Goal: Check status: Check status

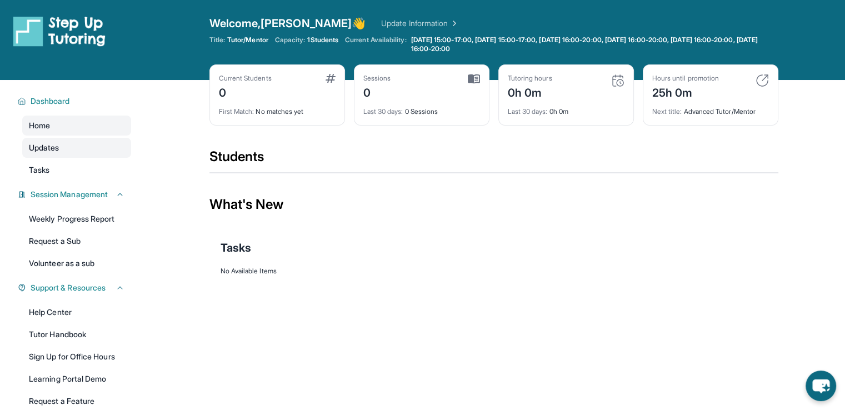
click at [58, 156] on link "Updates" at bounding box center [76, 148] width 109 height 20
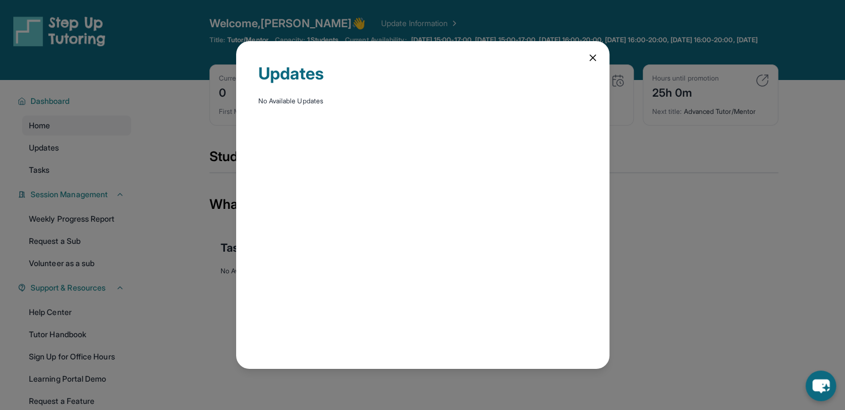
click at [593, 54] on icon at bounding box center [592, 57] width 11 height 11
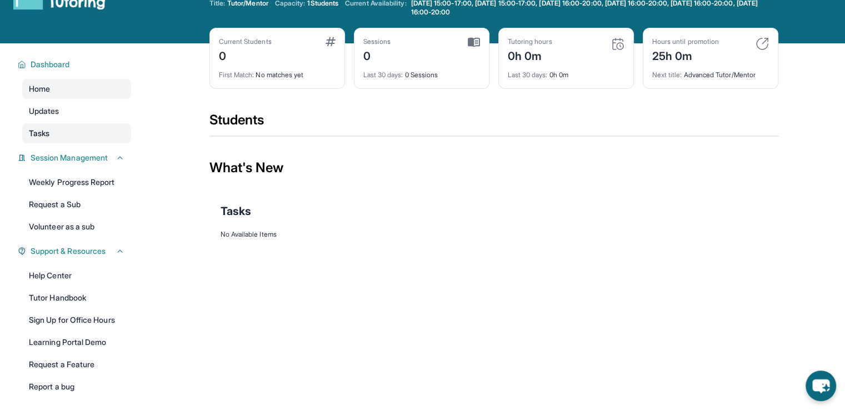
scroll to position [36, 0]
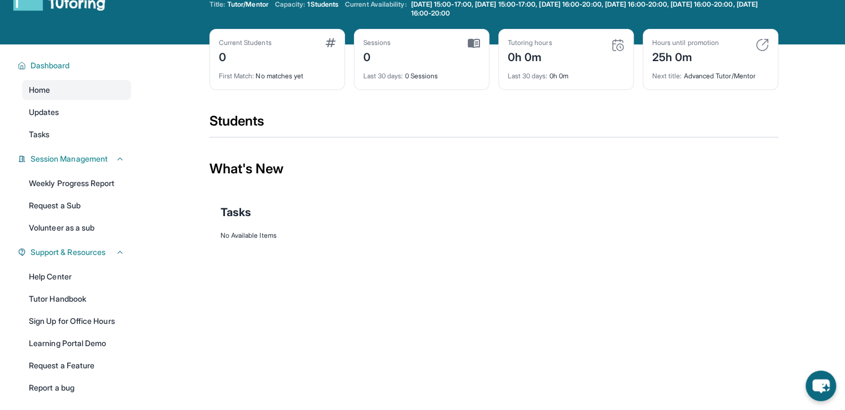
click at [57, 122] on div "Home Updates Tasks" at bounding box center [76, 112] width 109 height 64
click at [58, 118] on link "Updates" at bounding box center [76, 112] width 109 height 20
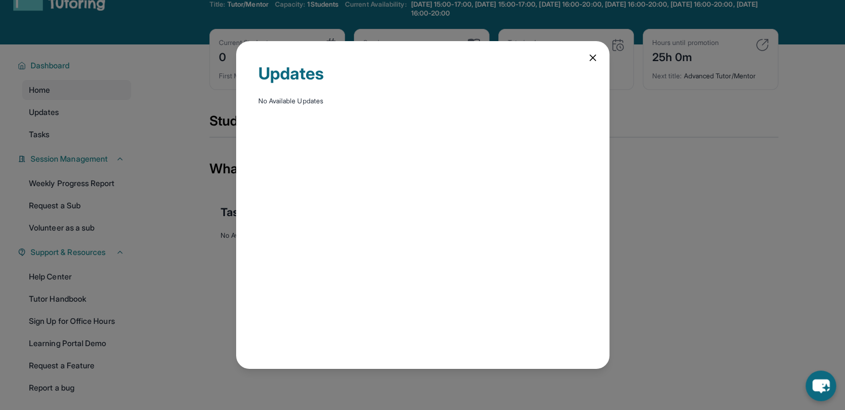
click at [600, 56] on div "Updates No Available Updates" at bounding box center [422, 205] width 373 height 328
click at [591, 58] on icon at bounding box center [593, 58] width 6 height 6
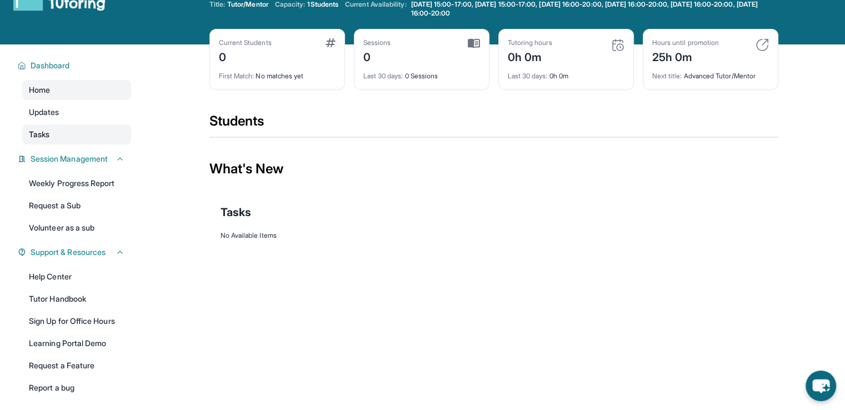
click at [59, 137] on link "Tasks" at bounding box center [76, 134] width 109 height 20
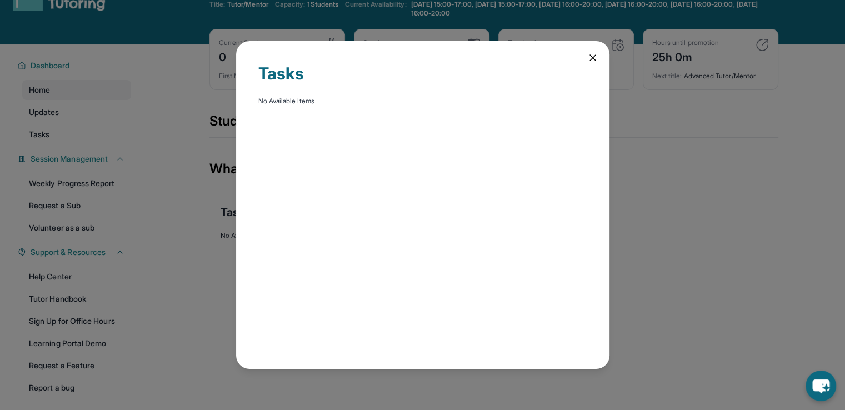
click at [598, 54] on div "Tasks No Available Items" at bounding box center [422, 205] width 373 height 328
click at [597, 58] on icon at bounding box center [592, 57] width 11 height 11
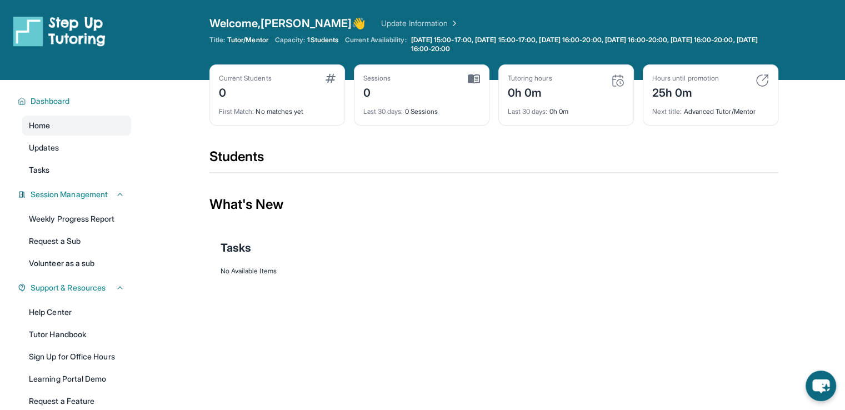
scroll to position [11, 0]
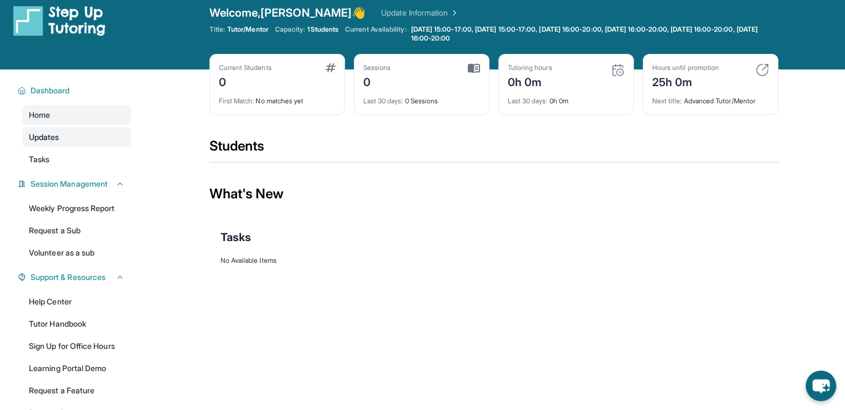
click at [52, 133] on span "Updates" at bounding box center [44, 137] width 31 height 11
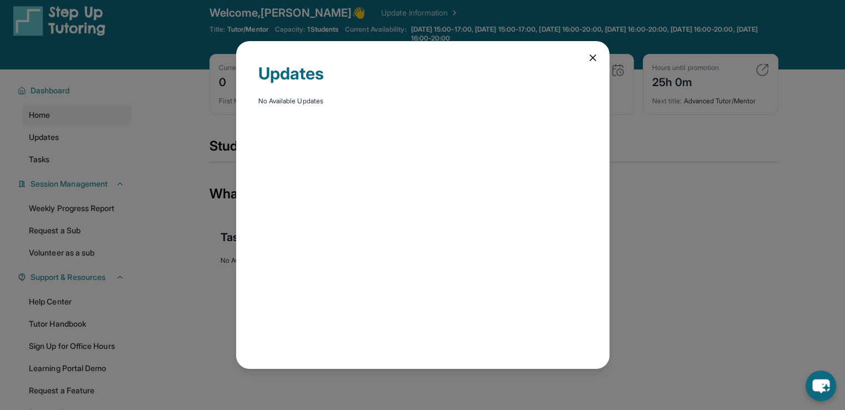
click at [59, 159] on div "Updates No Available Updates" at bounding box center [422, 205] width 845 height 410
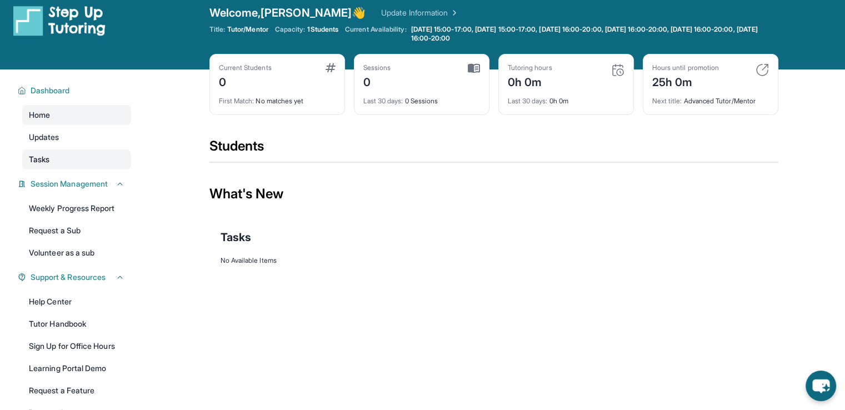
click at [91, 158] on link "Tasks" at bounding box center [76, 159] width 109 height 20
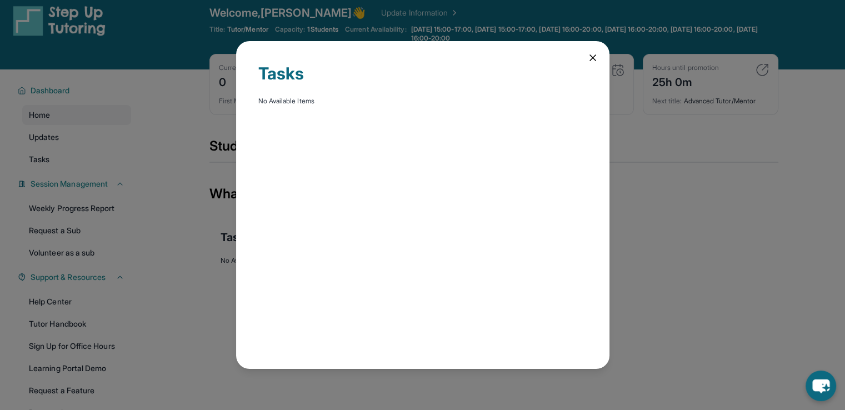
click at [594, 61] on icon at bounding box center [592, 57] width 11 height 11
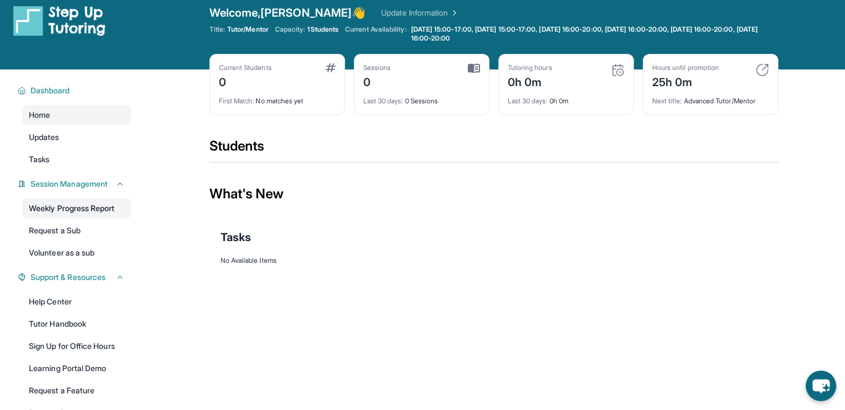
click at [53, 215] on link "Weekly Progress Report" at bounding box center [76, 208] width 109 height 20
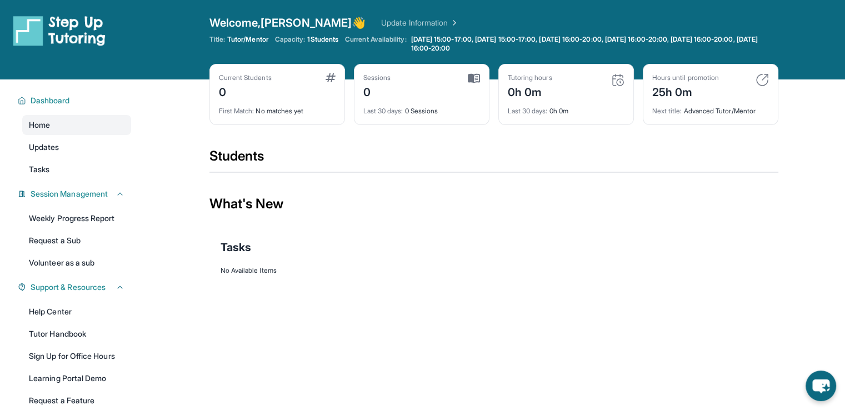
scroll to position [0, 0]
